Goal: Transaction & Acquisition: Purchase product/service

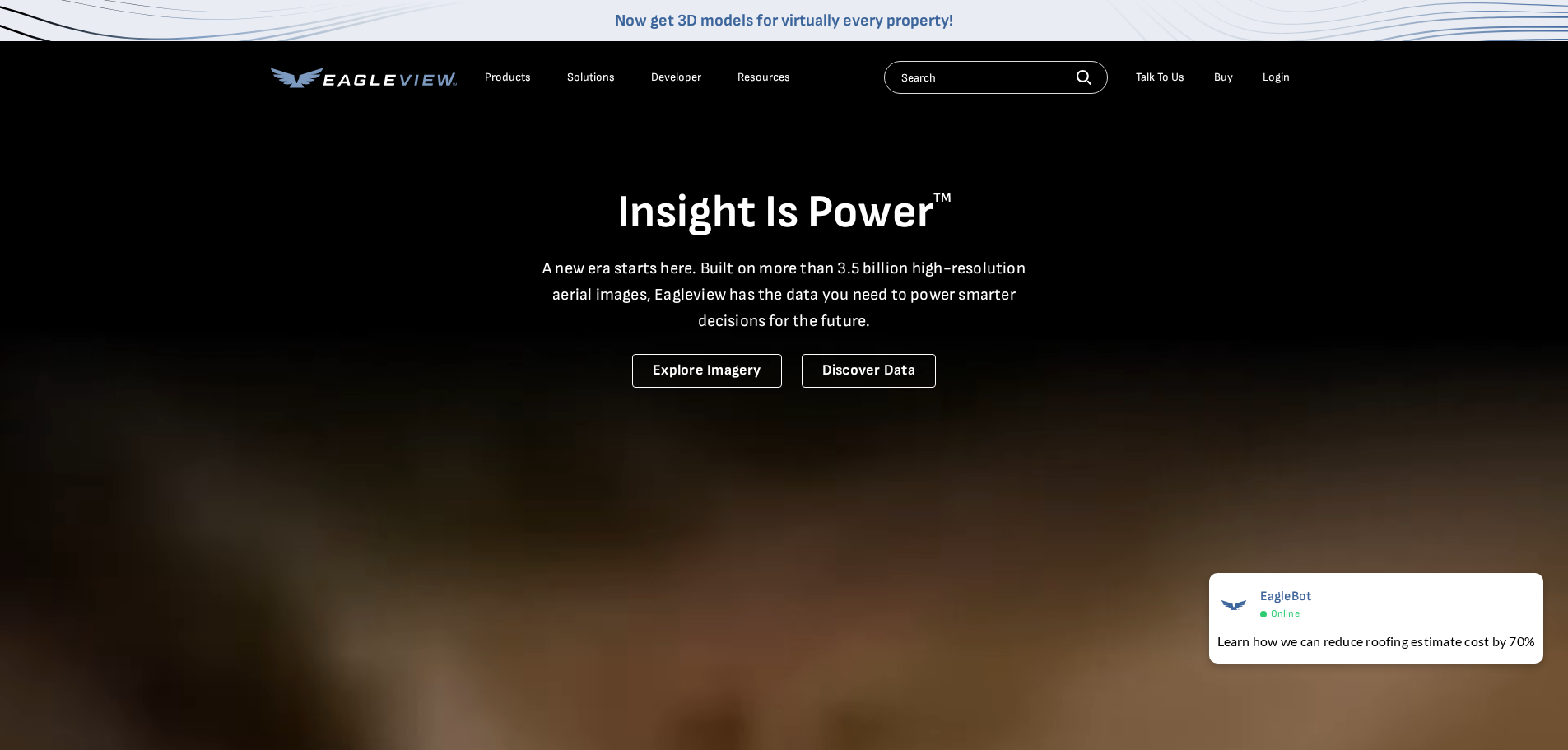
click at [1265, 78] on div "Login" at bounding box center [1276, 78] width 28 height 15
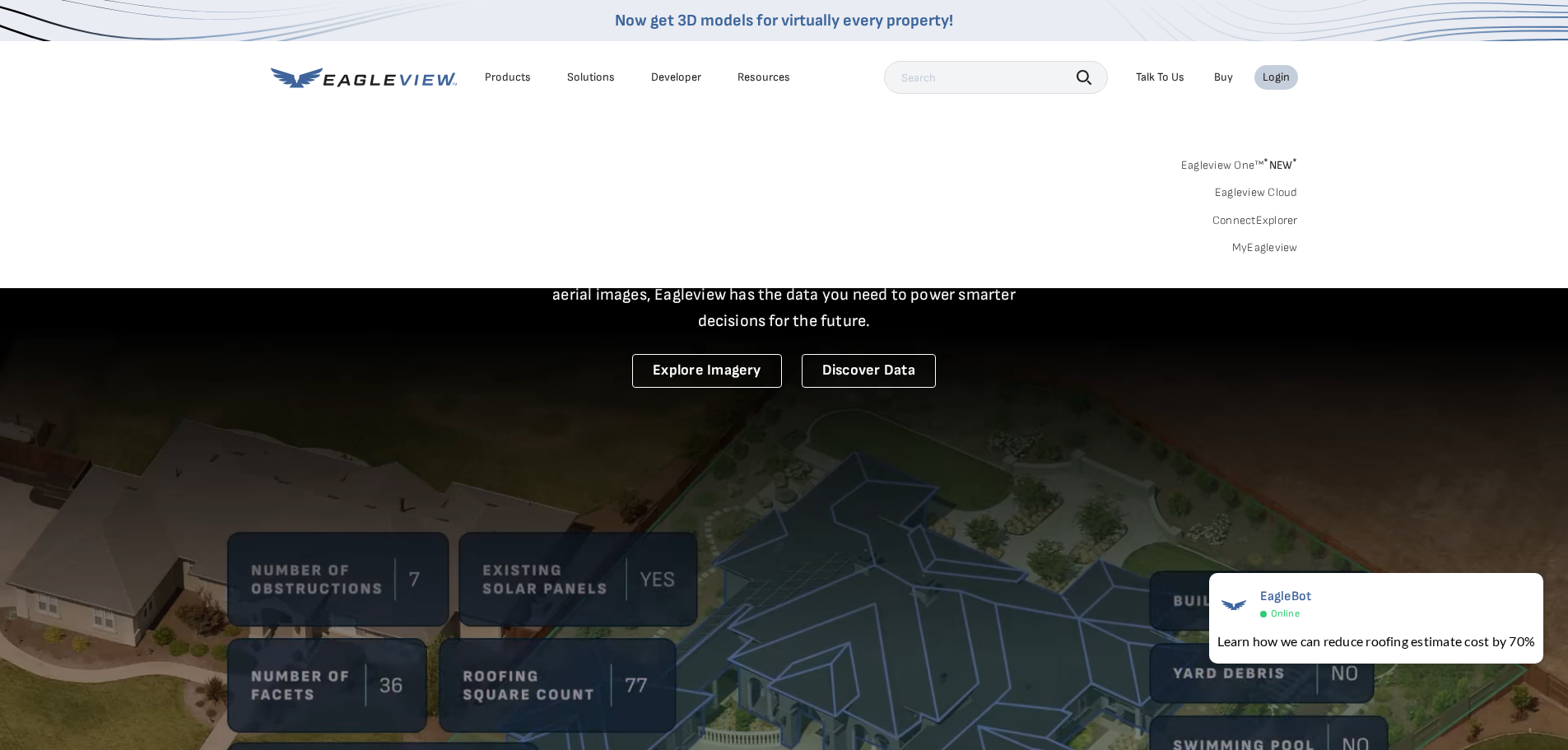
click at [1247, 248] on link "MyEagleview" at bounding box center [1265, 248] width 66 height 15
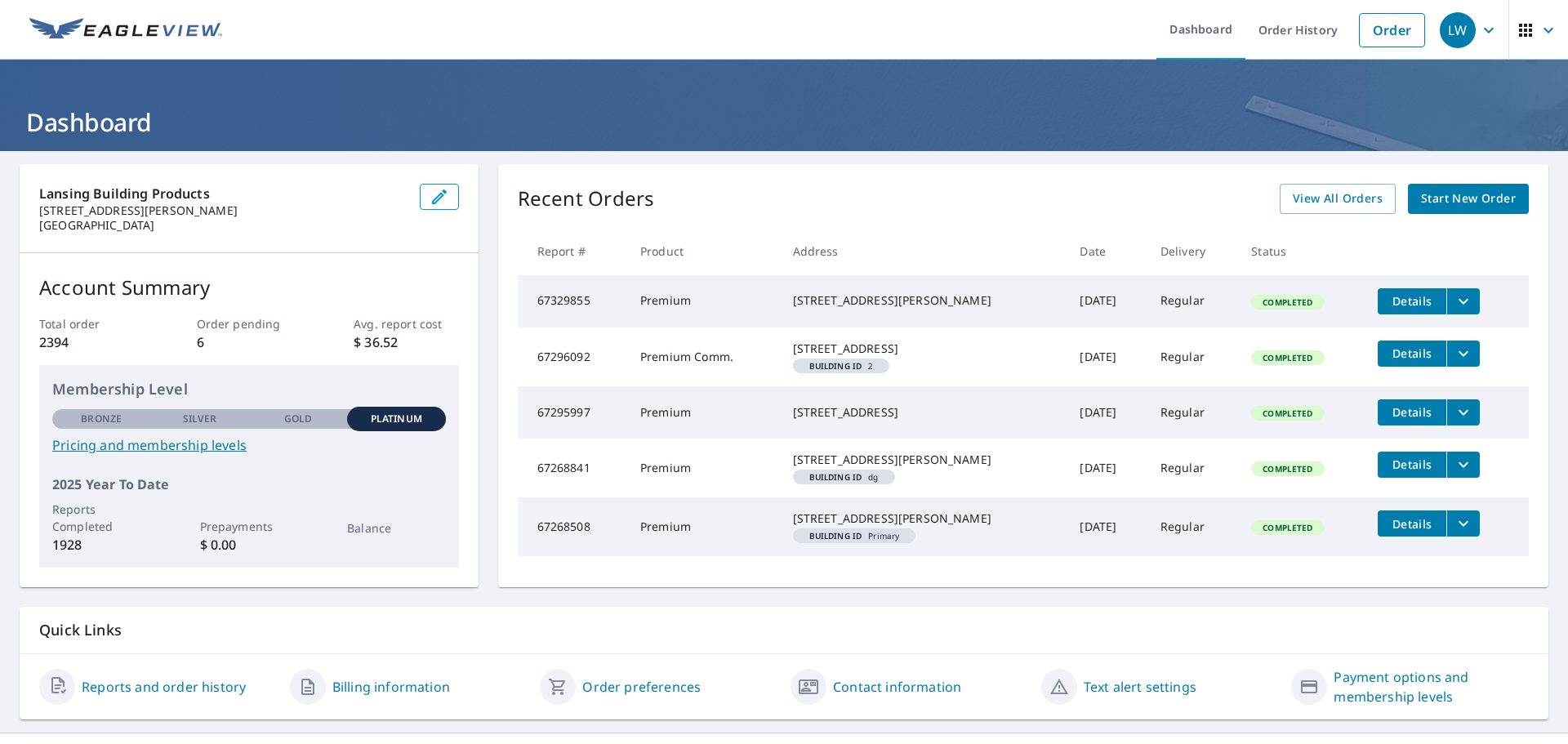
click at [1435, 200] on span "Start New Order" at bounding box center [1468, 199] width 95 height 21
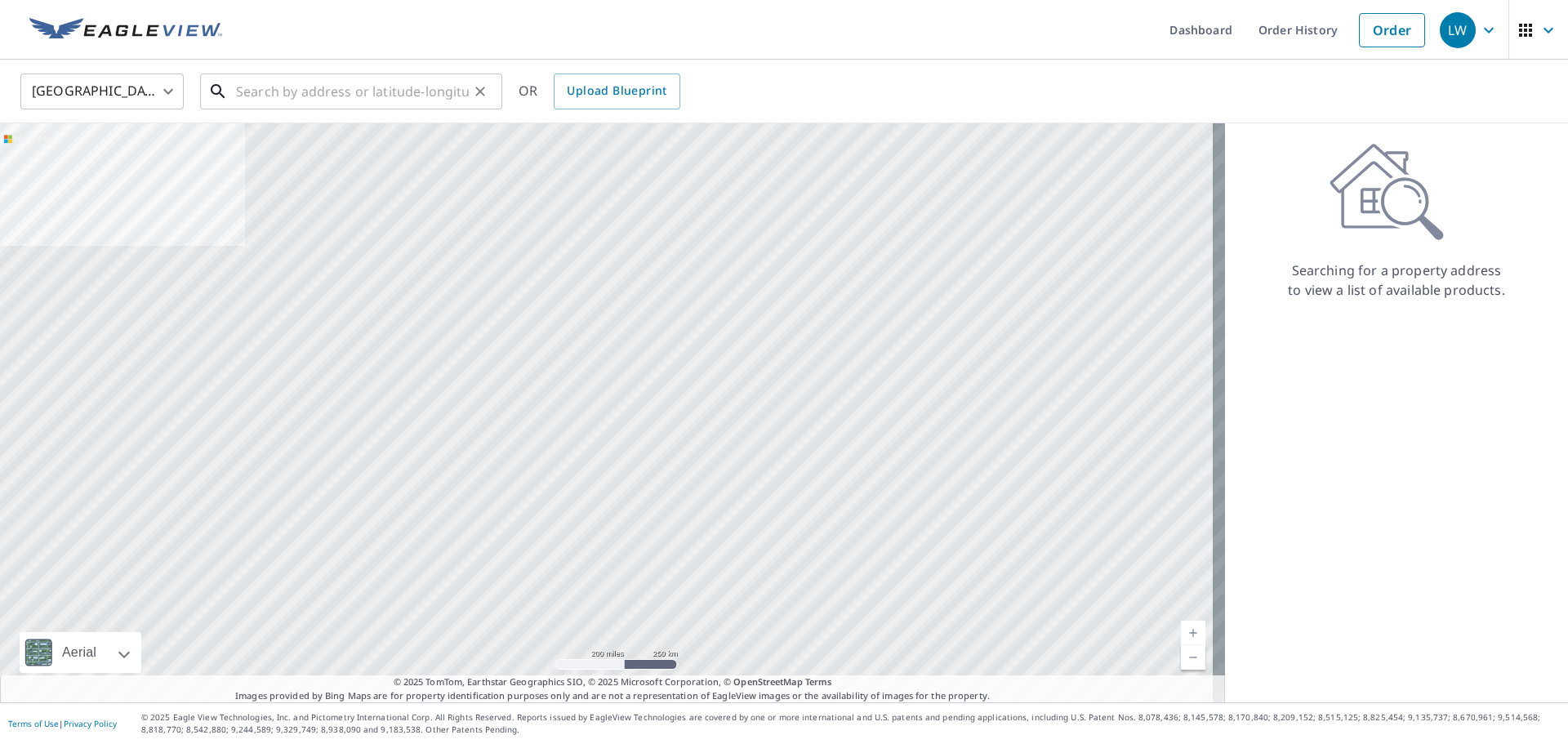
click at [333, 95] on input "text" at bounding box center [352, 91] width 233 height 46
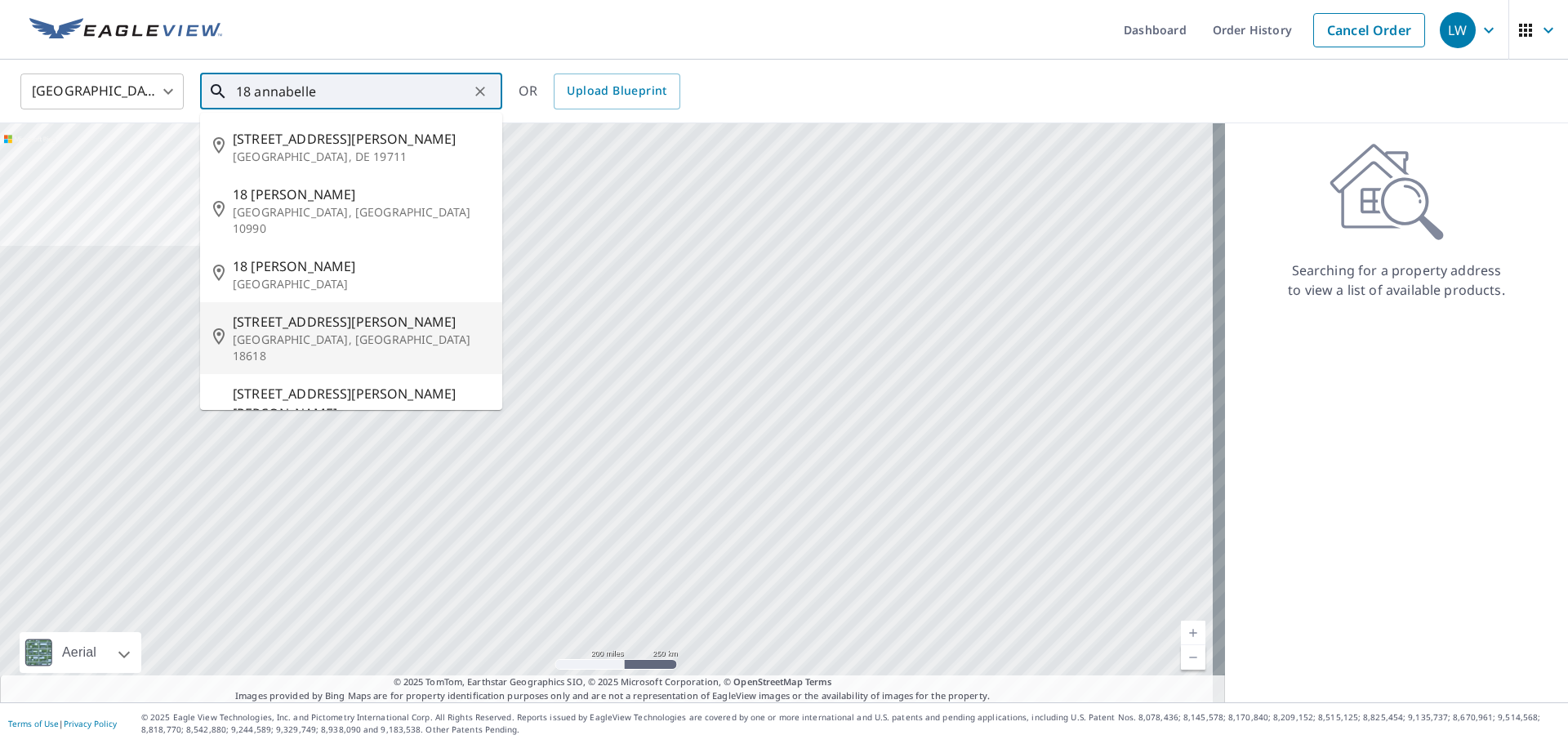
click at [336, 314] on span "[STREET_ADDRESS][PERSON_NAME]" at bounding box center [361, 321] width 256 height 20
type input "[STREET_ADDRESS][PERSON_NAME]"
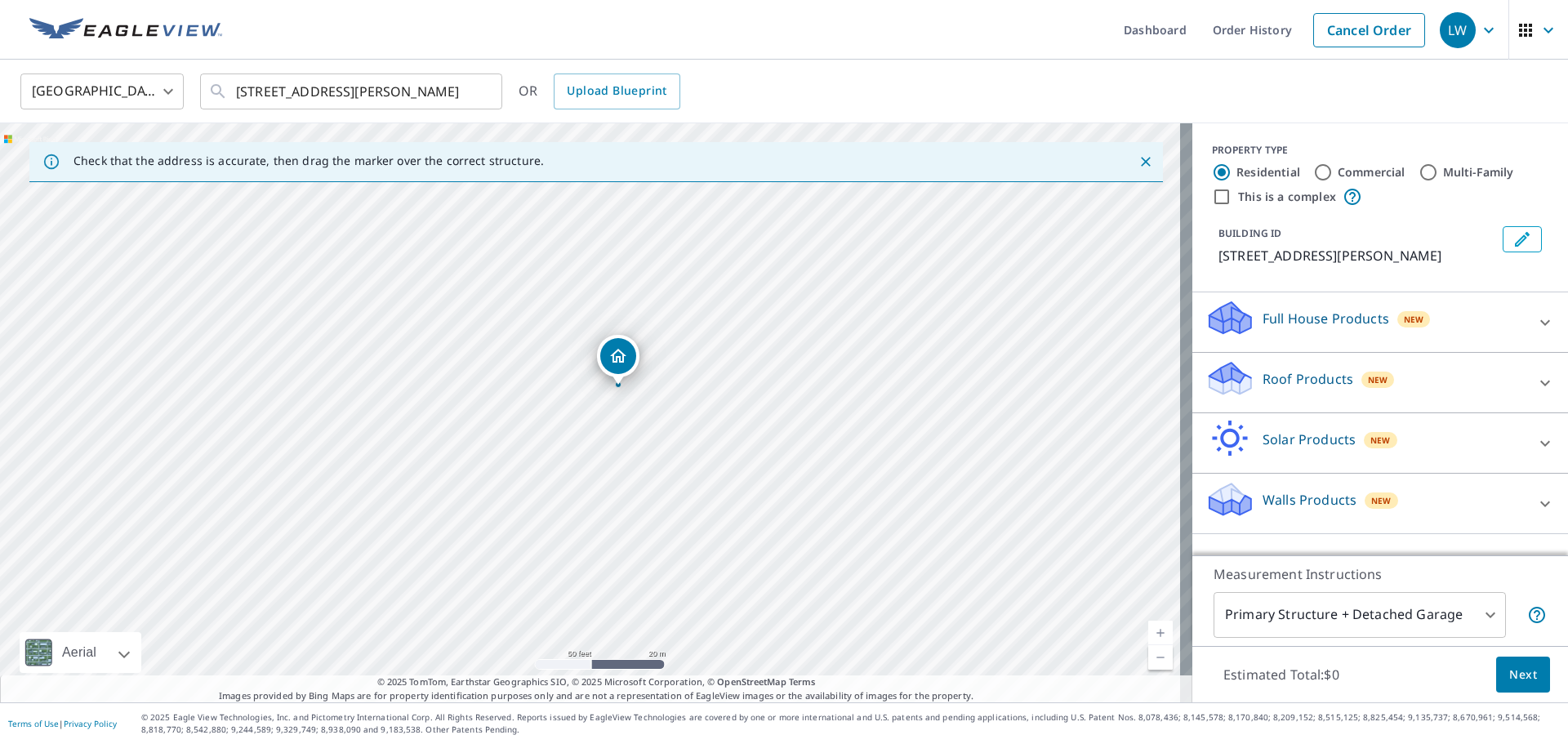
click at [1328, 380] on p "Roof Products" at bounding box center [1308, 379] width 90 height 20
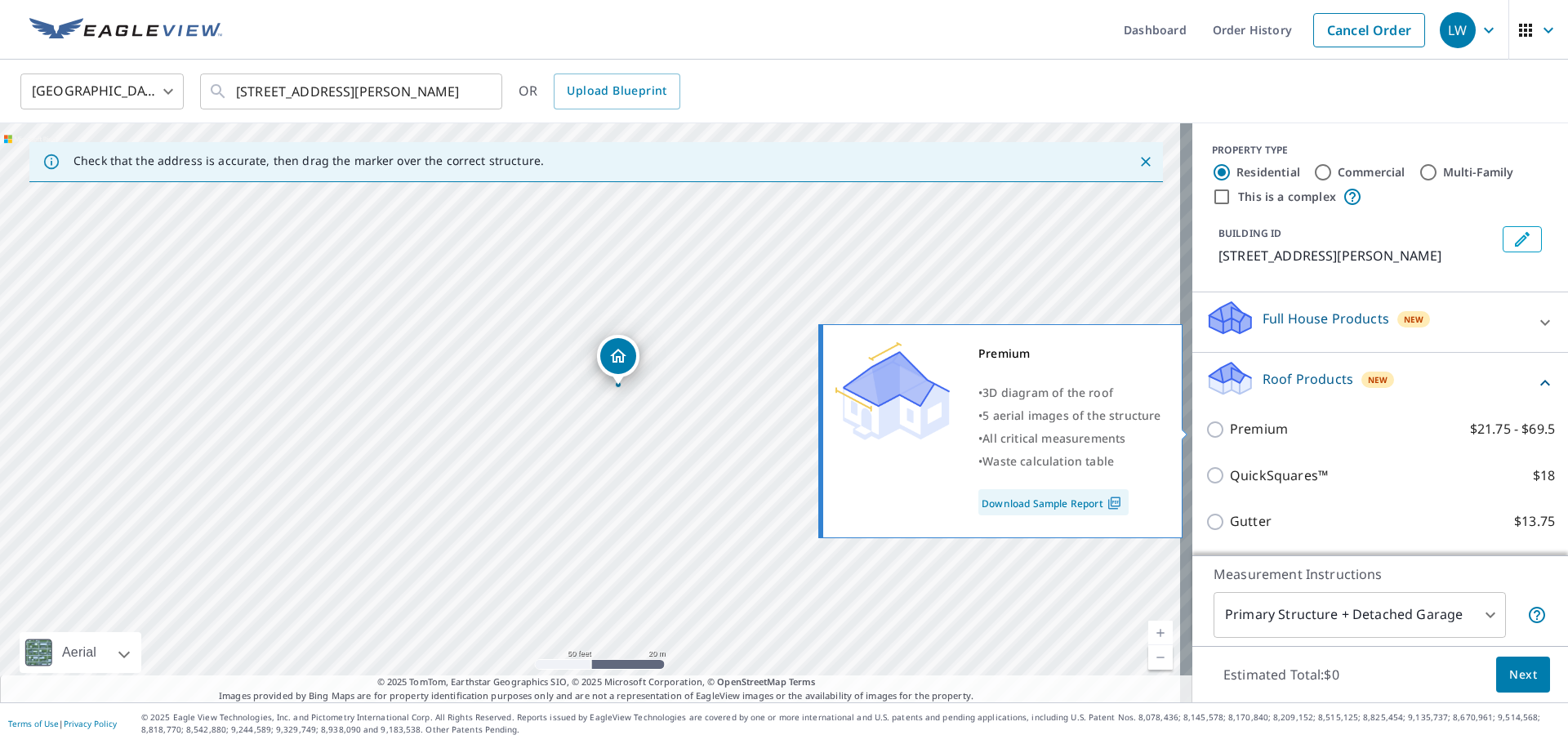
click at [1236, 427] on p "Premium" at bounding box center [1260, 429] width 58 height 21
click at [1231, 427] on input "Premium $21.75 - $69.5" at bounding box center [1218, 429] width 24 height 20
checkbox input "true"
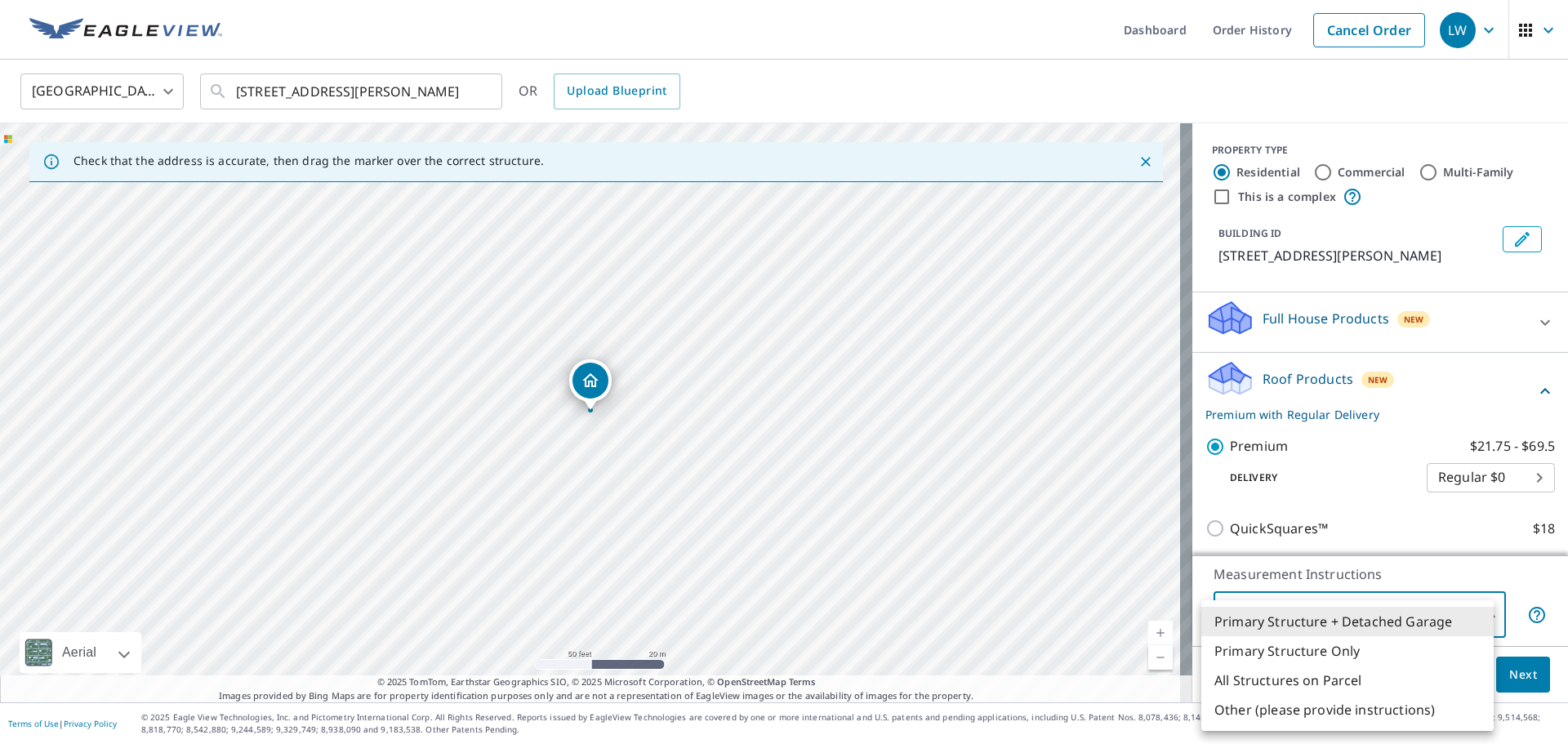
click at [1393, 623] on body "LW LW Dashboard Order History Cancel Order LW [GEOGRAPHIC_DATA] [GEOGRAPHIC_DAT…" at bounding box center [784, 372] width 1568 height 744
click at [1384, 655] on li "Primary Structure Only" at bounding box center [1348, 650] width 292 height 29
type input "2"
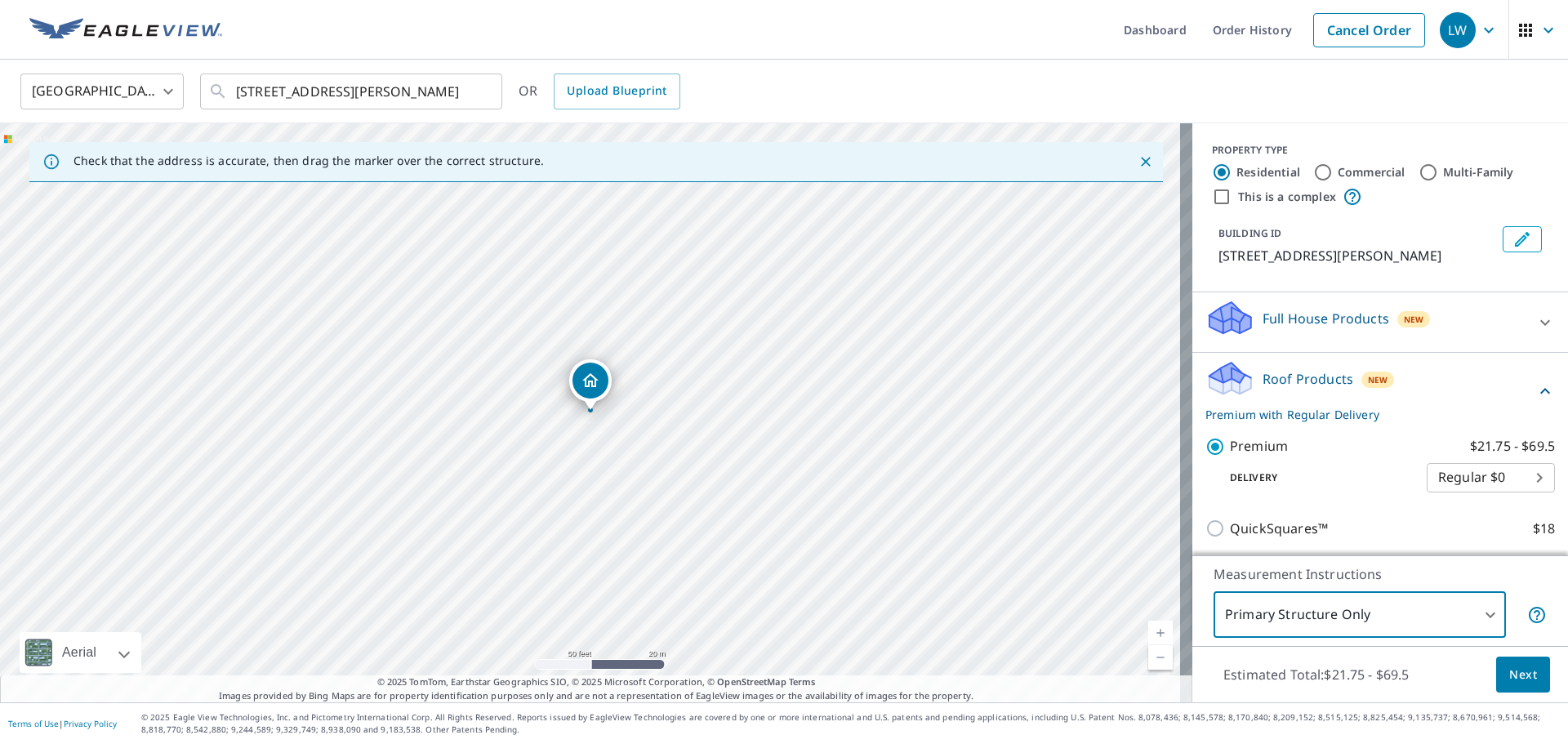
click at [1510, 684] on span "Next" at bounding box center [1523, 675] width 27 height 21
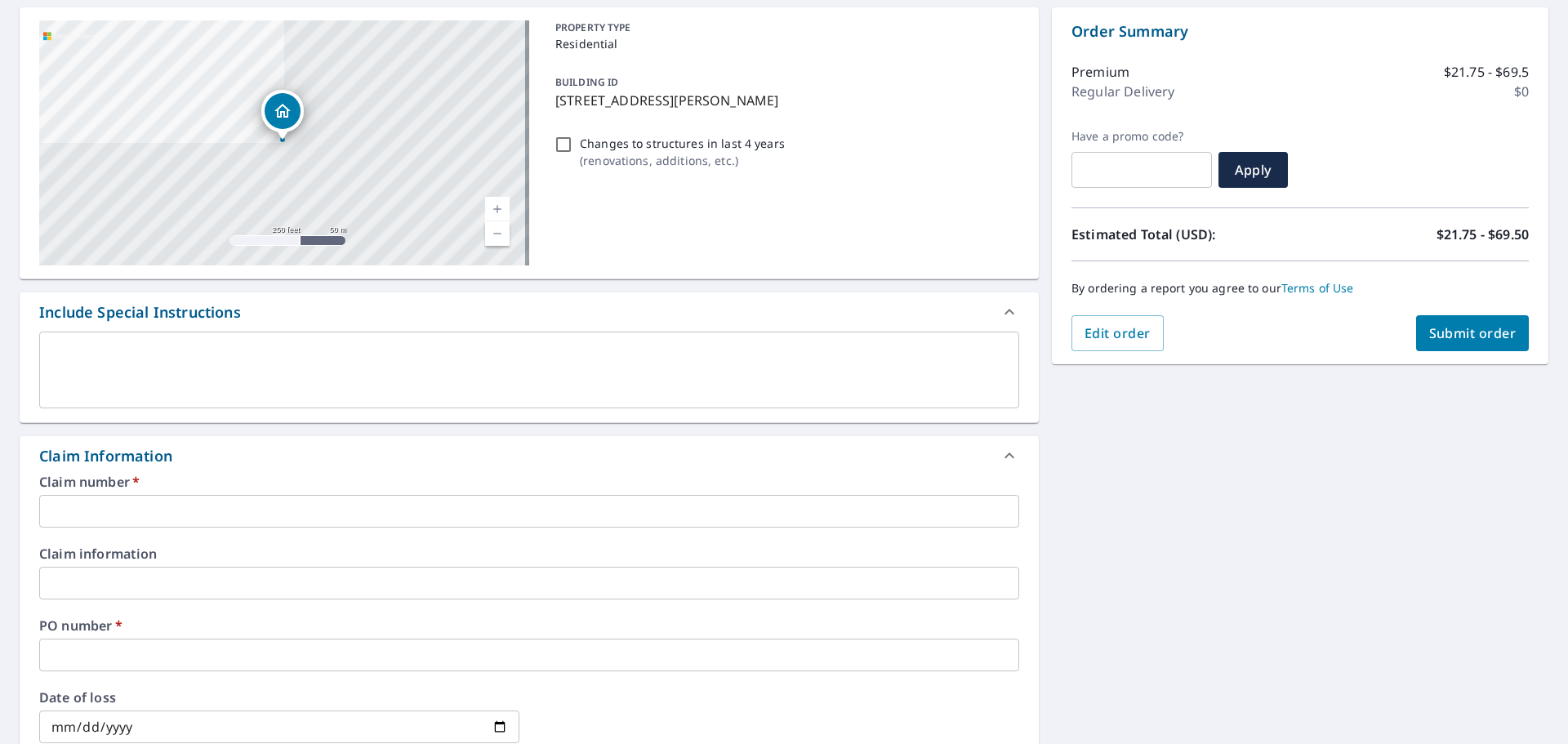
scroll to position [163, 0]
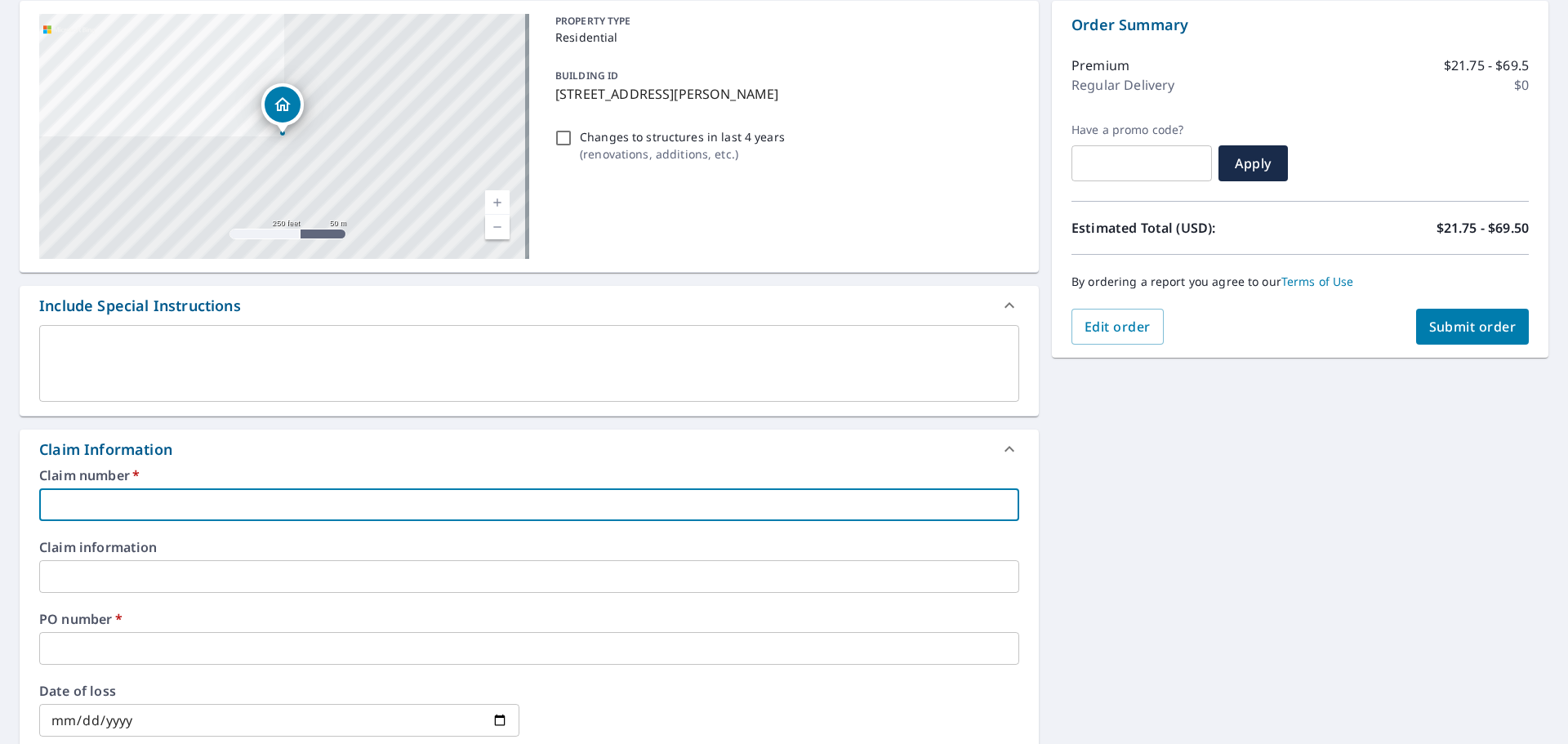
click at [174, 512] on input "text" at bounding box center [530, 504] width 980 height 33
type input "1060302 Sarnak Rfg Siding Windows"
click at [125, 646] on input "text" at bounding box center [530, 648] width 980 height 33
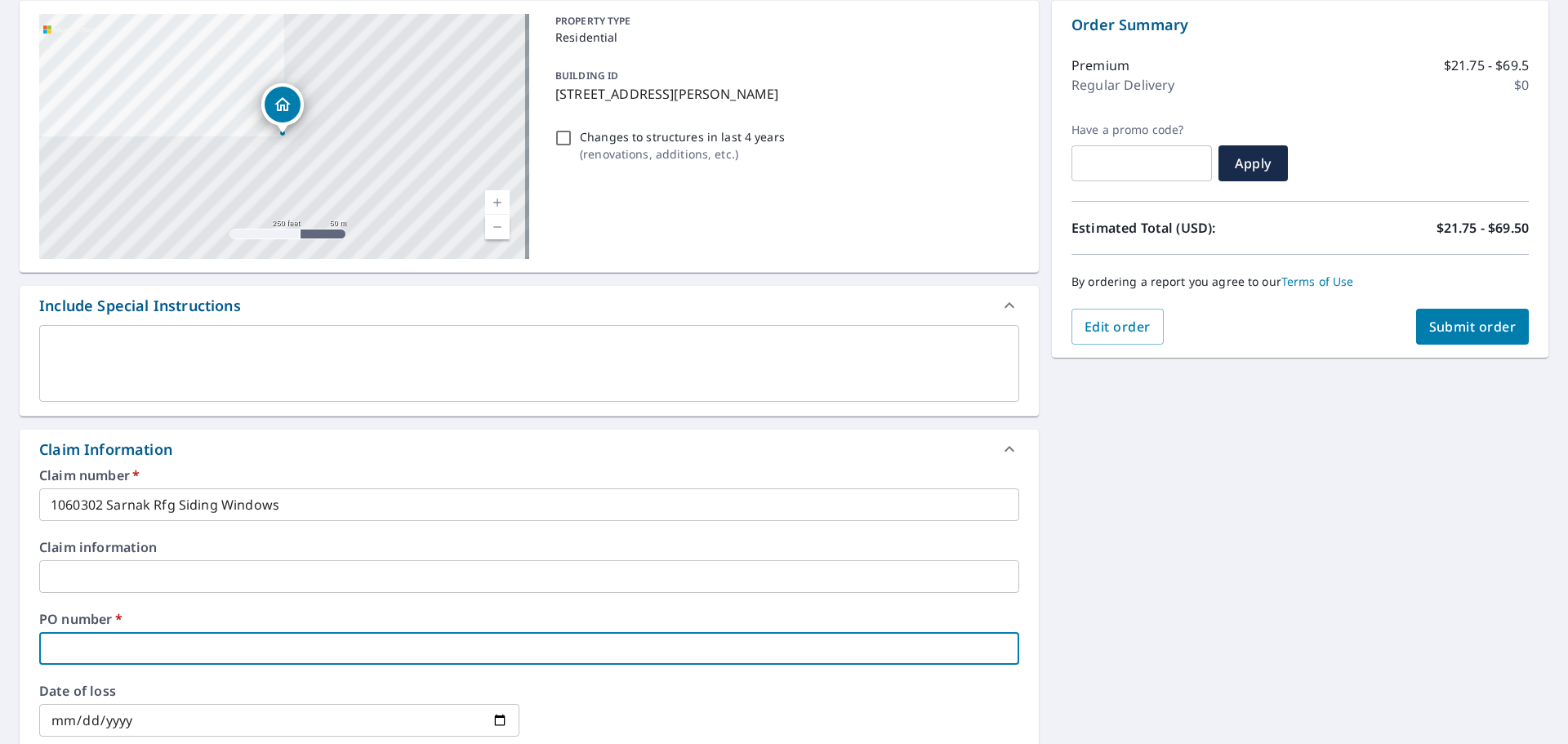
type input "[PERSON_NAME]"
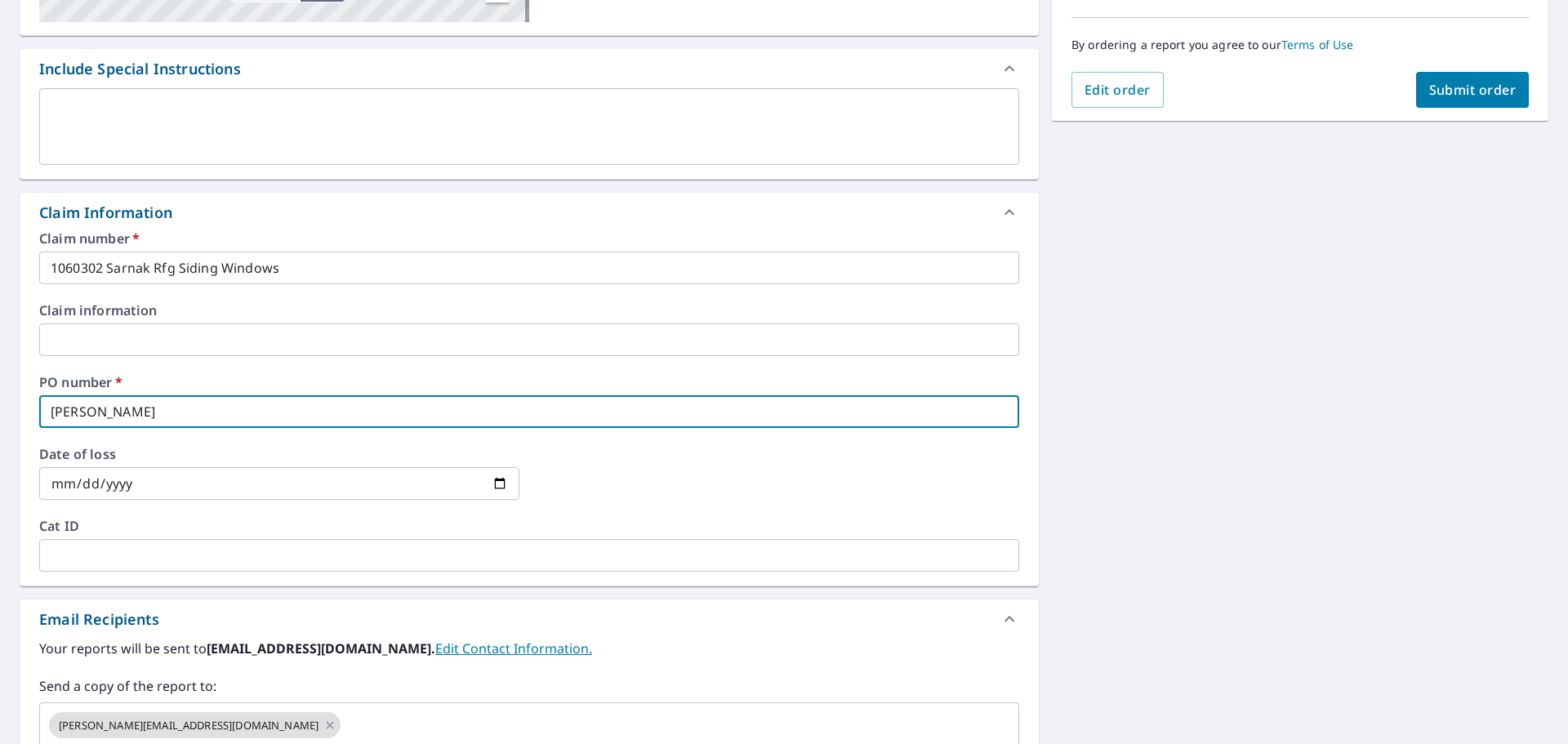
scroll to position [245, 0]
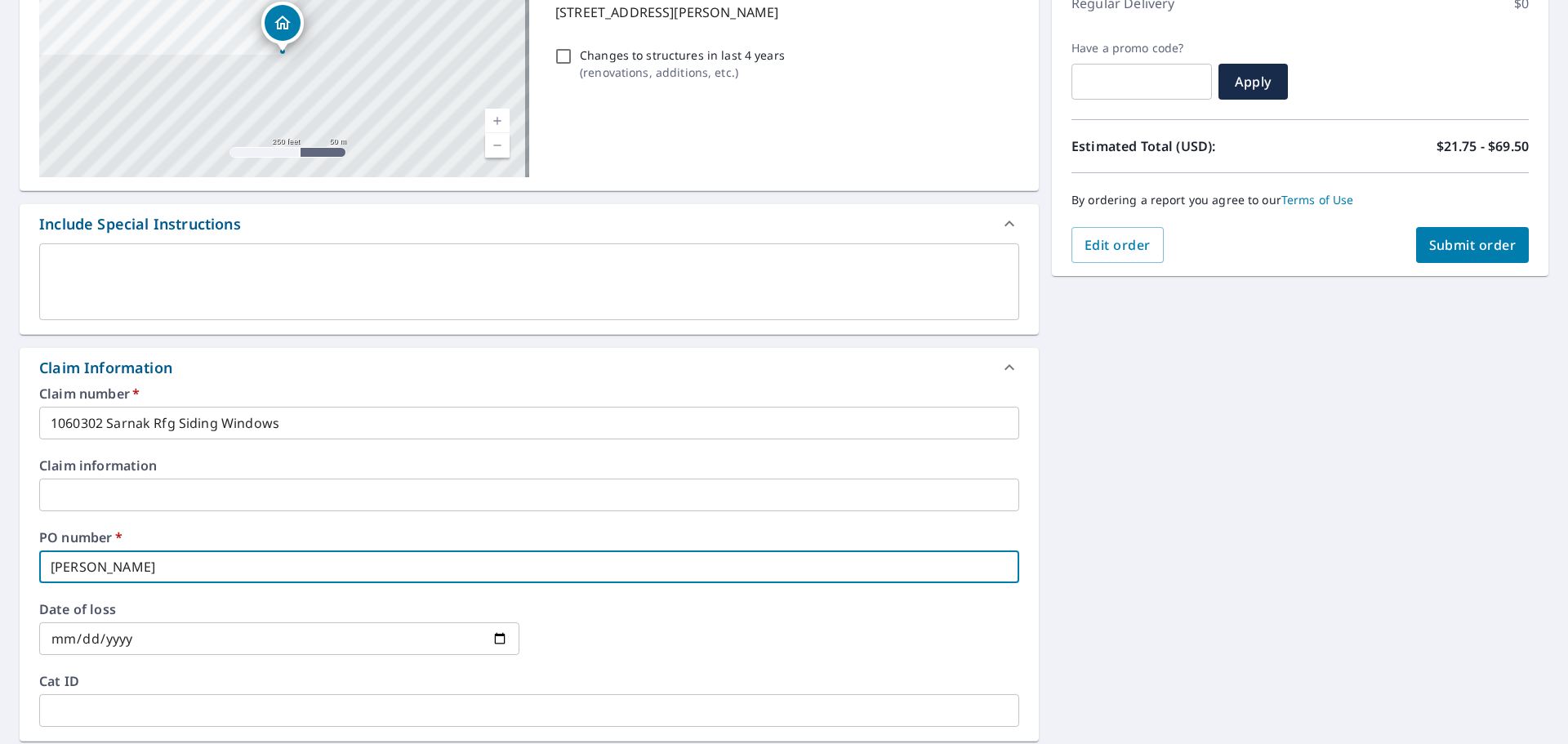
click at [1470, 238] on span "Submit order" at bounding box center [1473, 245] width 88 height 18
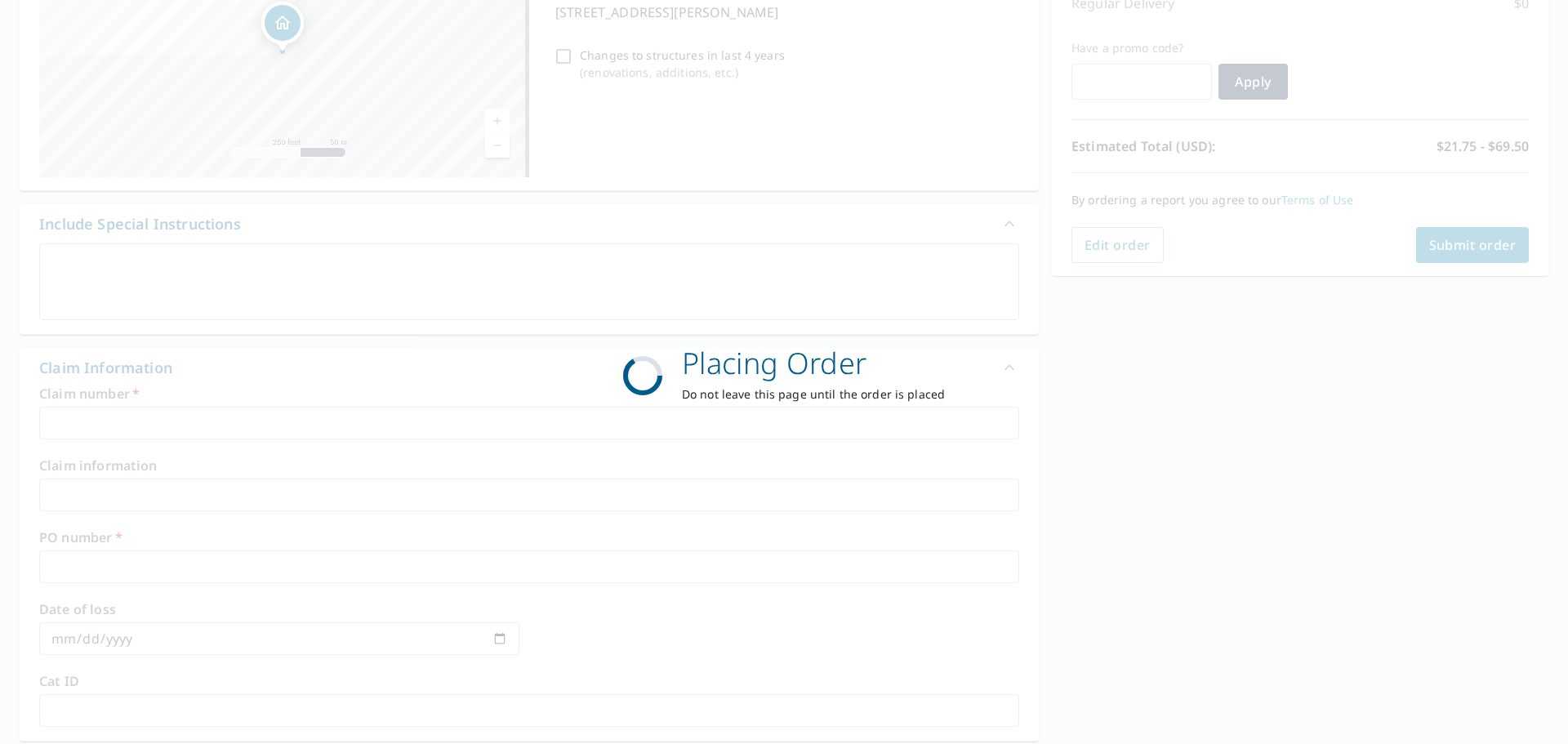
scroll to position [218, 0]
